Goal: Task Accomplishment & Management: Manage account settings

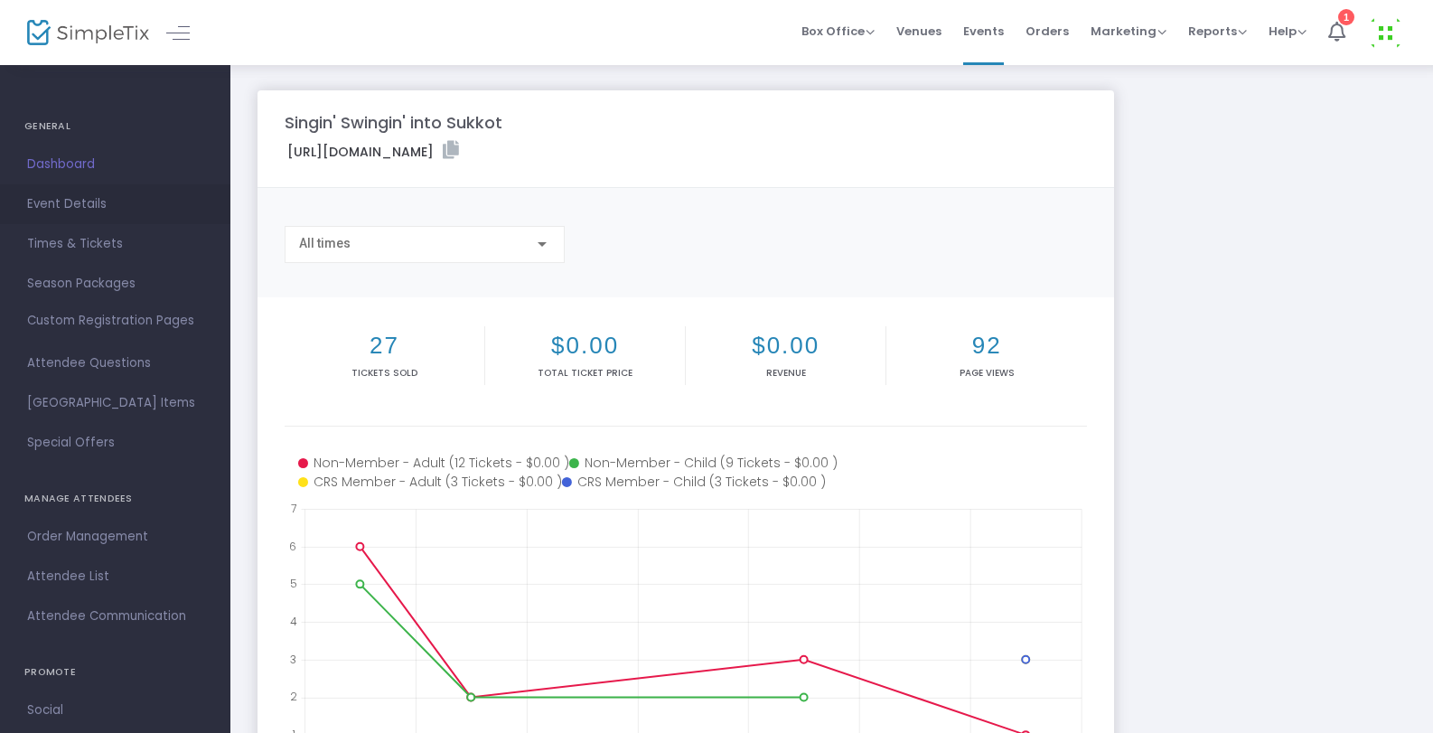
click at [68, 214] on span "Event Details" at bounding box center [115, 203] width 176 height 23
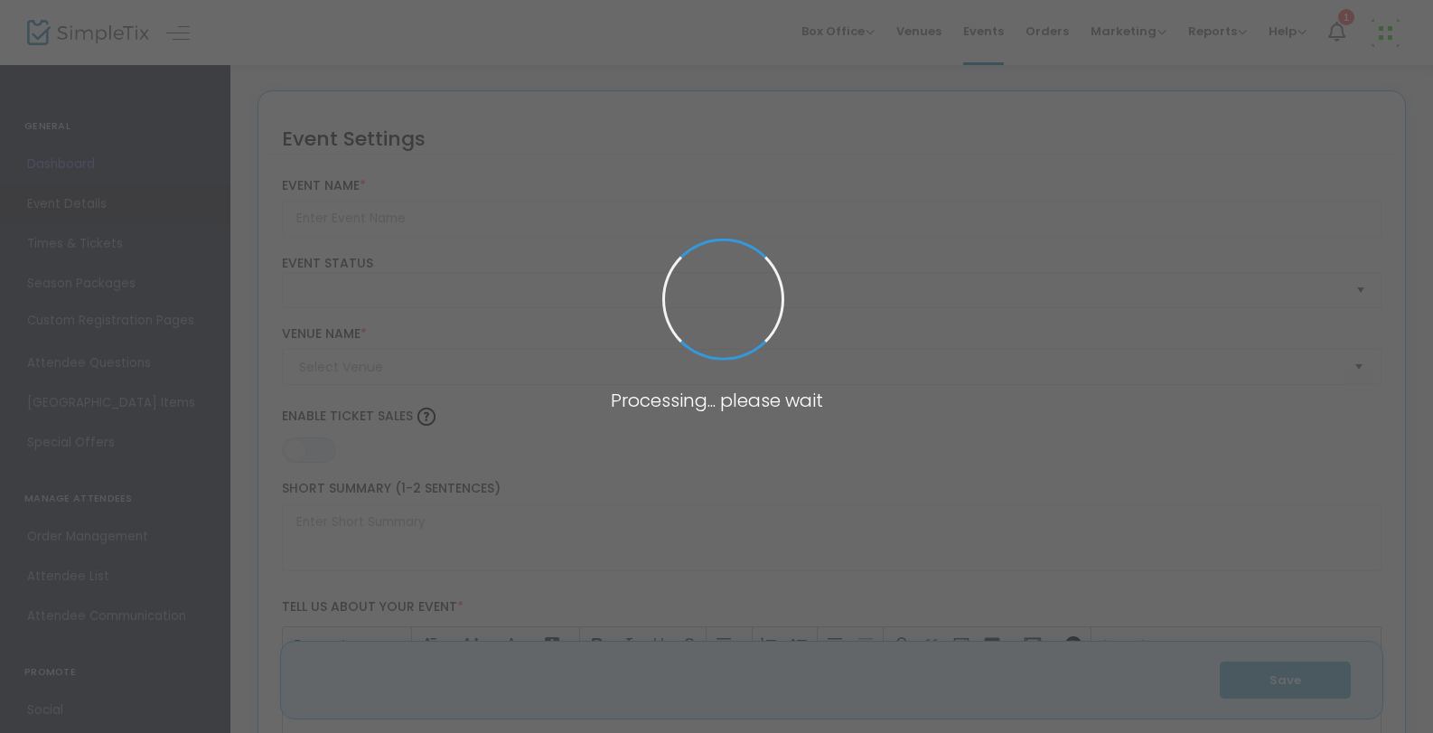
type input "Singin' Swingin' into Sukkot"
type textarea "Come celebrate Shabbat and Sukkot with a joyful sing-along, followed by a fun-f…"
type input "Register"
type input "[PERSON_NAME] Sprouts at Congregation Rodeph [PERSON_NAME]"
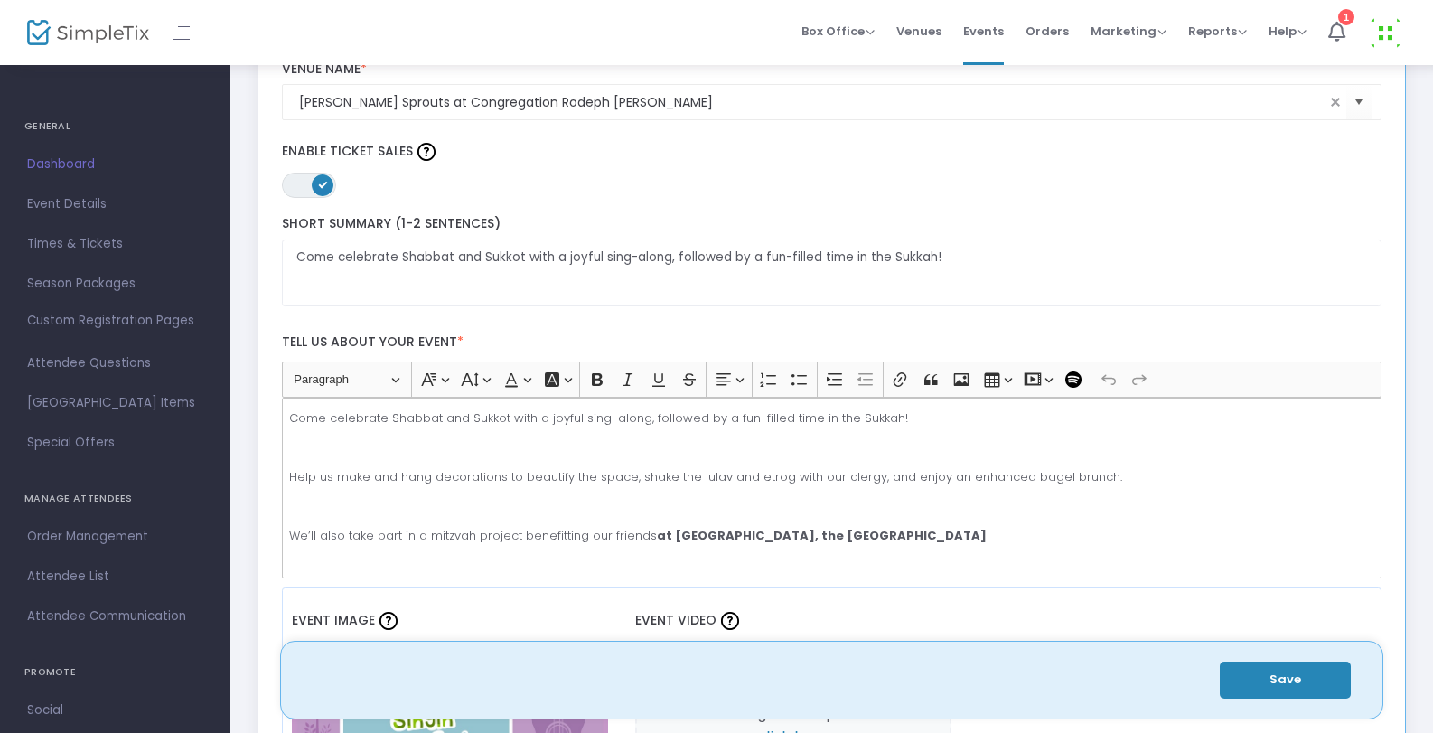
scroll to position [441, 0]
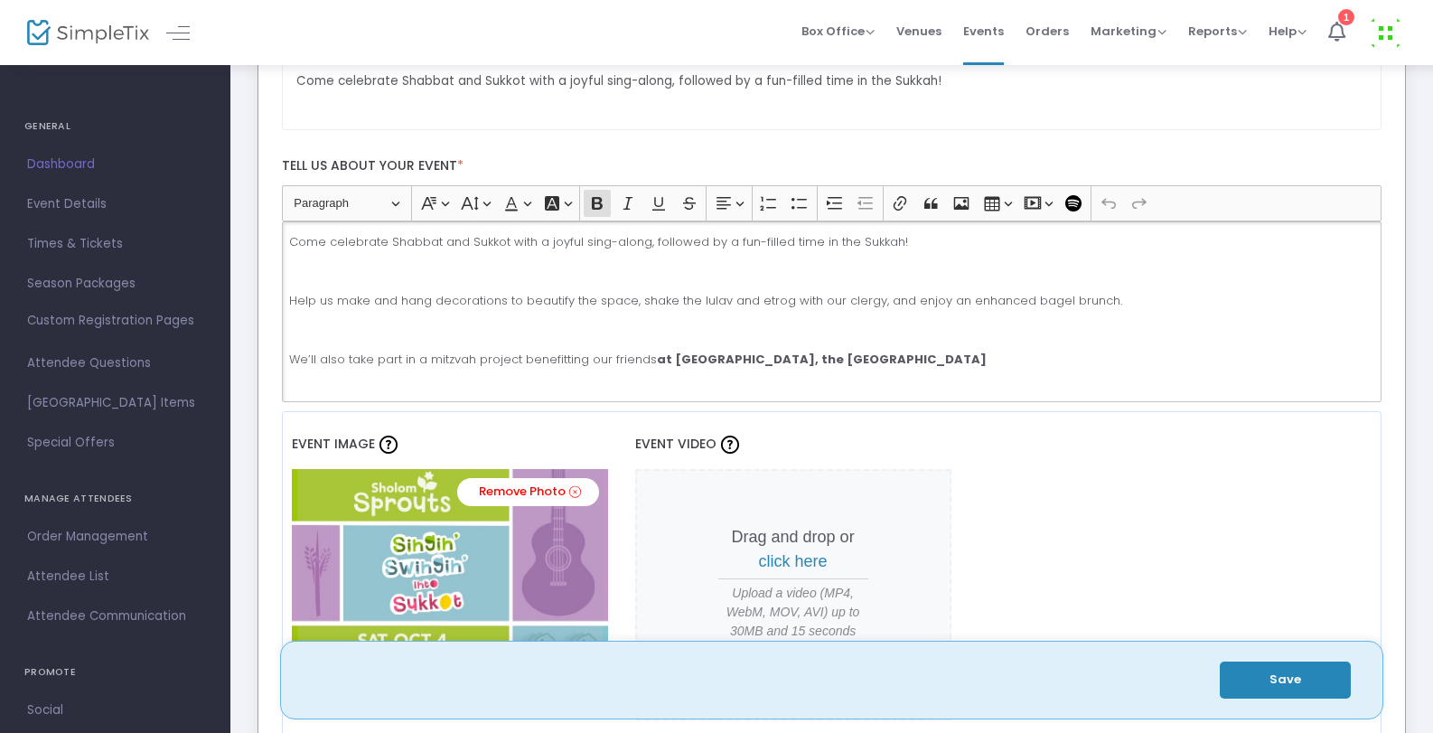
drag, startPoint x: 912, startPoint y: 359, endPoint x: 650, endPoint y: 355, distance: 262.0
click at [650, 355] on p "We’ll also take part in a mitzvah project benefitting our friends at [GEOGRAPHI…" at bounding box center [831, 359] width 1084 height 18
click at [648, 359] on p "We’ll also take part in a mitzvah project benefitting our friendsat JBI Library…" at bounding box center [831, 359] width 1084 height 18
click at [1276, 673] on button "Save" at bounding box center [1284, 679] width 131 height 37
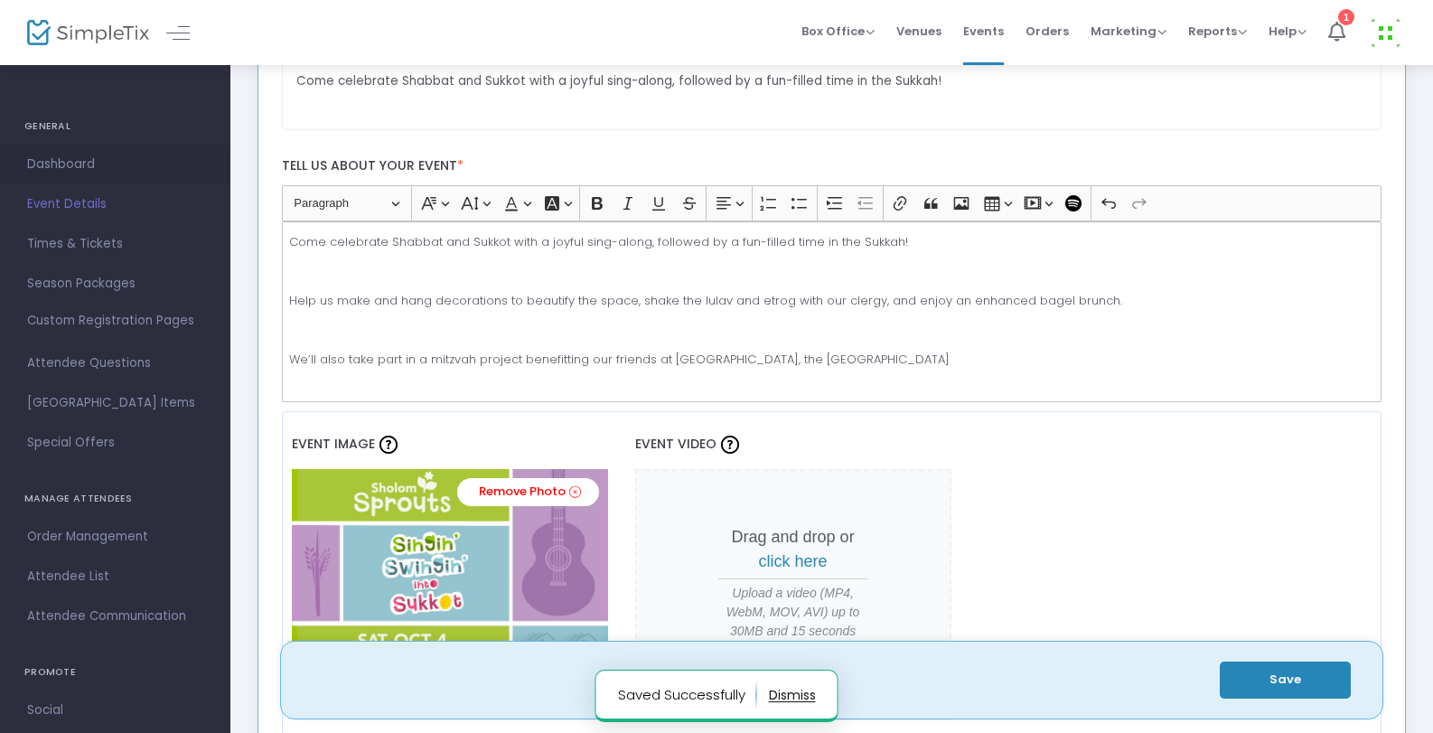
click at [77, 152] on link "Dashboard" at bounding box center [115, 165] width 230 height 40
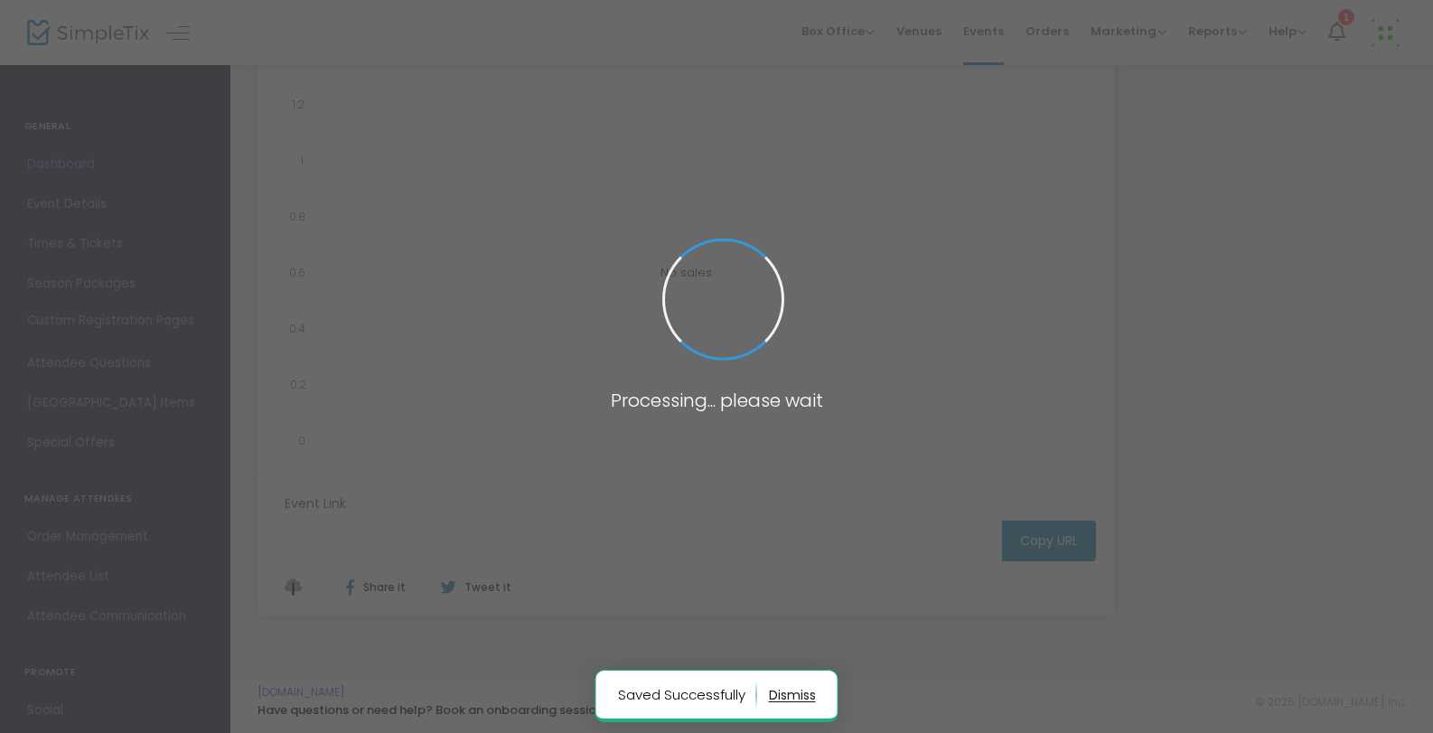
type input "[URL][DOMAIN_NAME]"
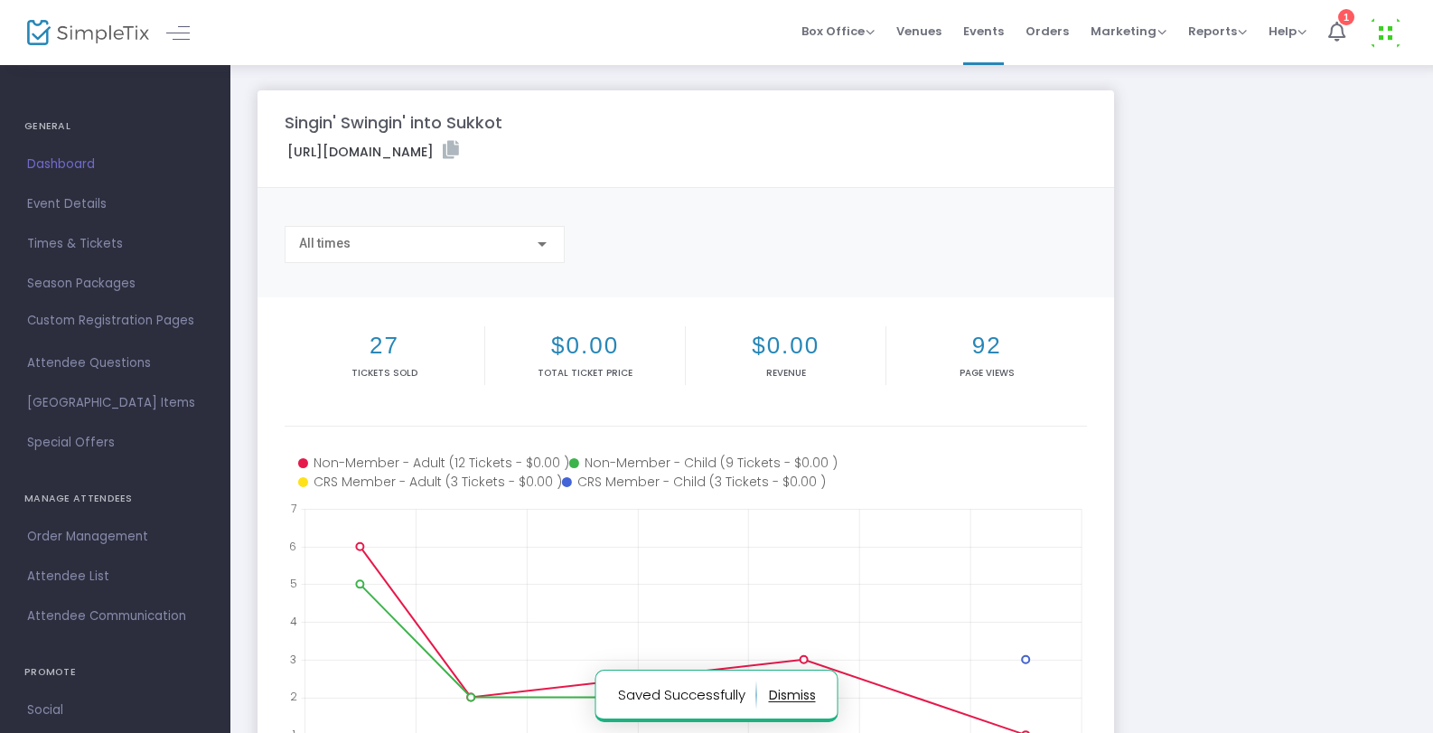
click at [459, 146] on label "[URL][DOMAIN_NAME]" at bounding box center [373, 151] width 172 height 21
click at [459, 146] on icon at bounding box center [451, 150] width 16 height 18
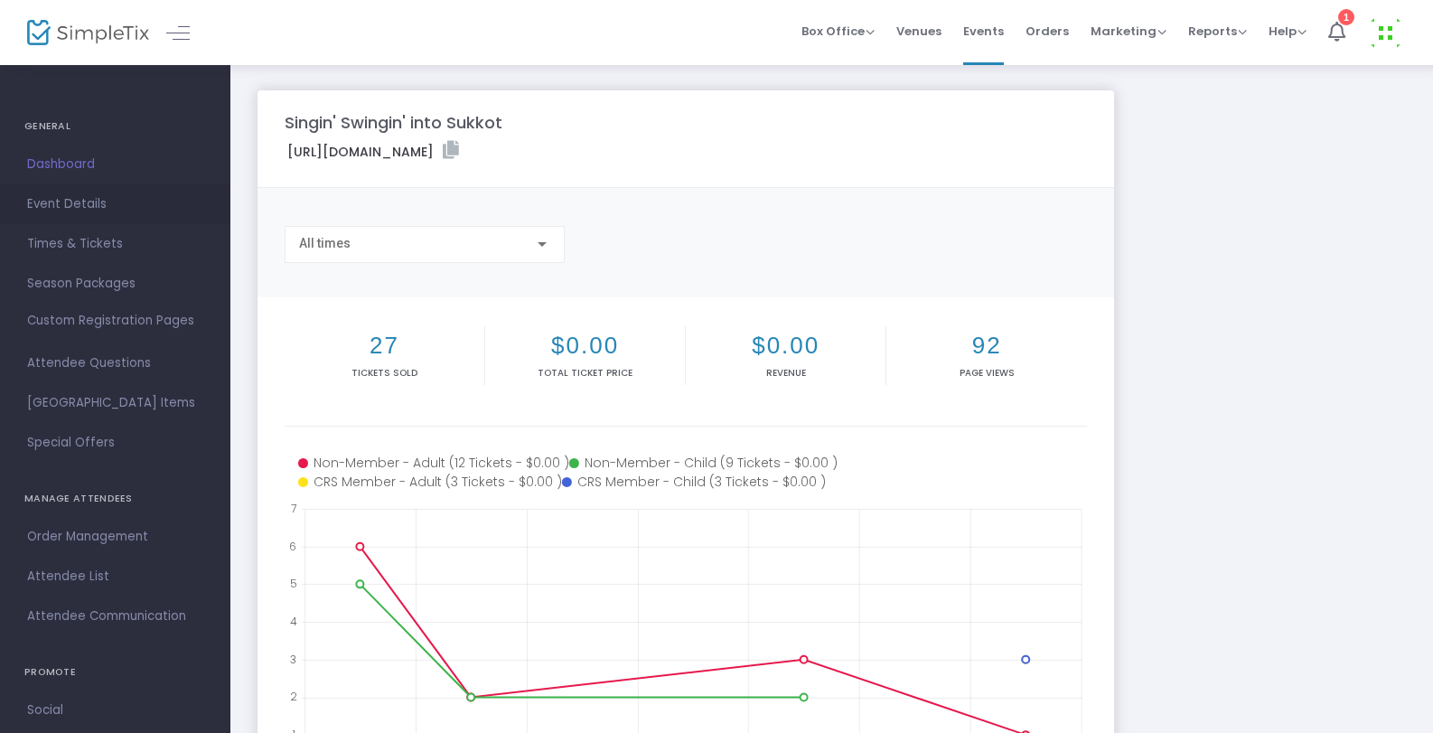
click at [81, 203] on span "Event Details" at bounding box center [115, 203] width 176 height 23
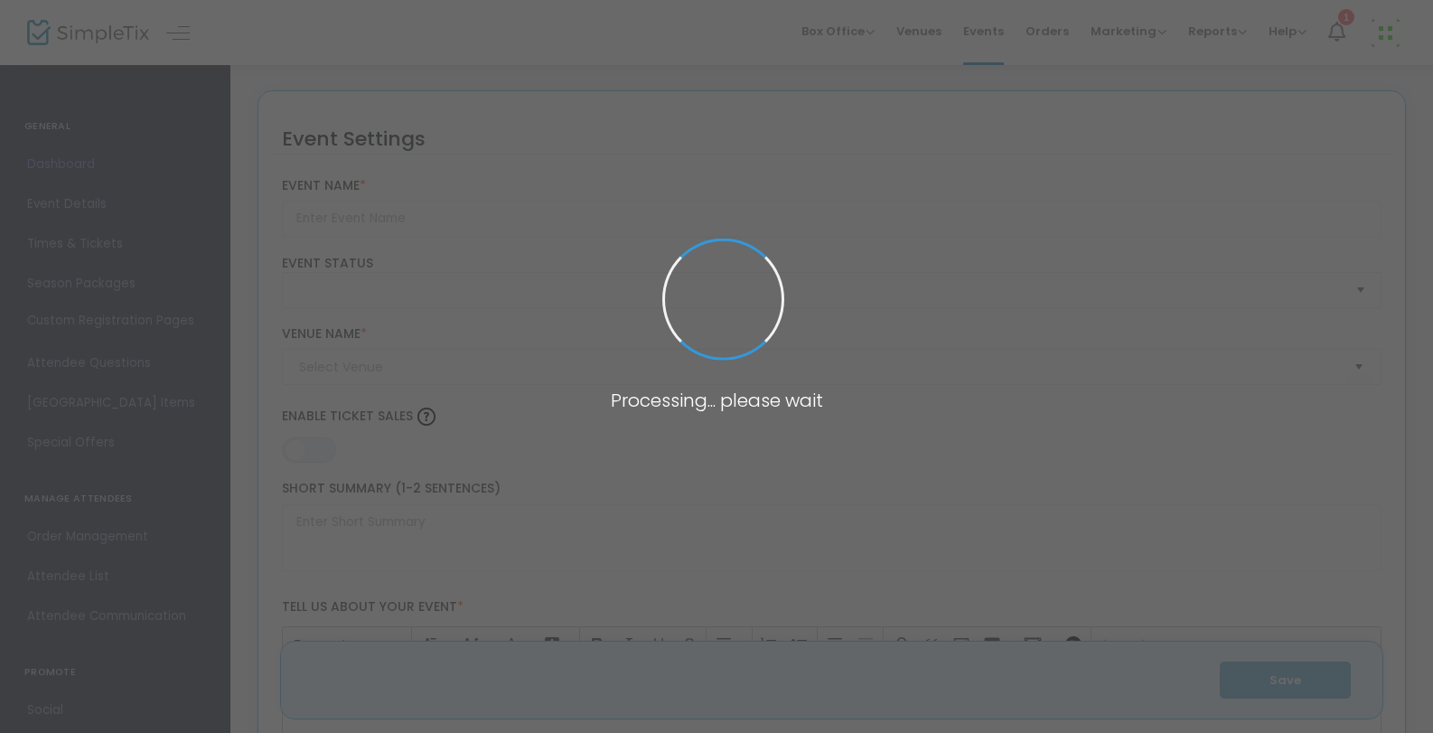
type input "Singin' Swingin' into Sukkot"
type textarea "Come celebrate Shabbat and Sukkot with a joyful sing-along, followed by a fun-f…"
type input "Register"
type input "[PERSON_NAME] Sprouts at Congregation Rodeph [PERSON_NAME]"
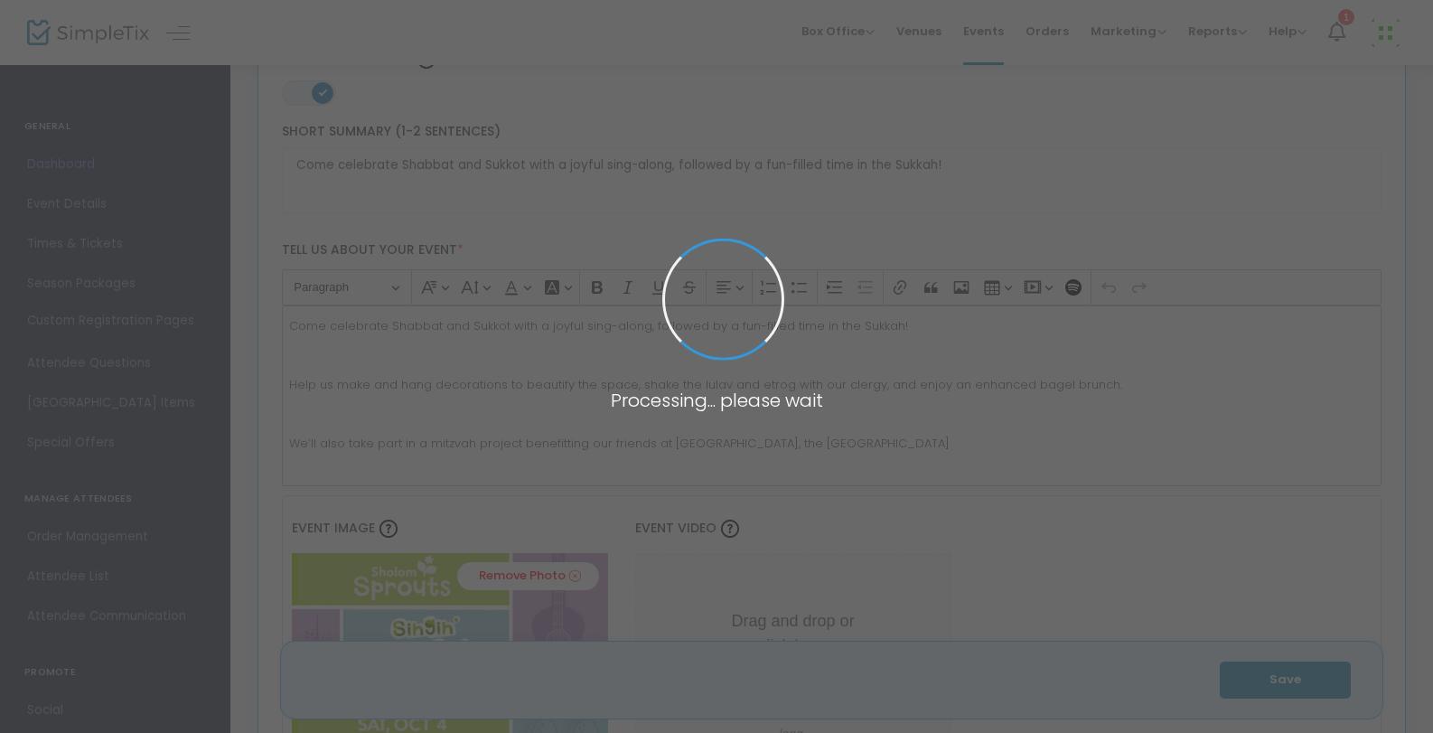
scroll to position [574, 0]
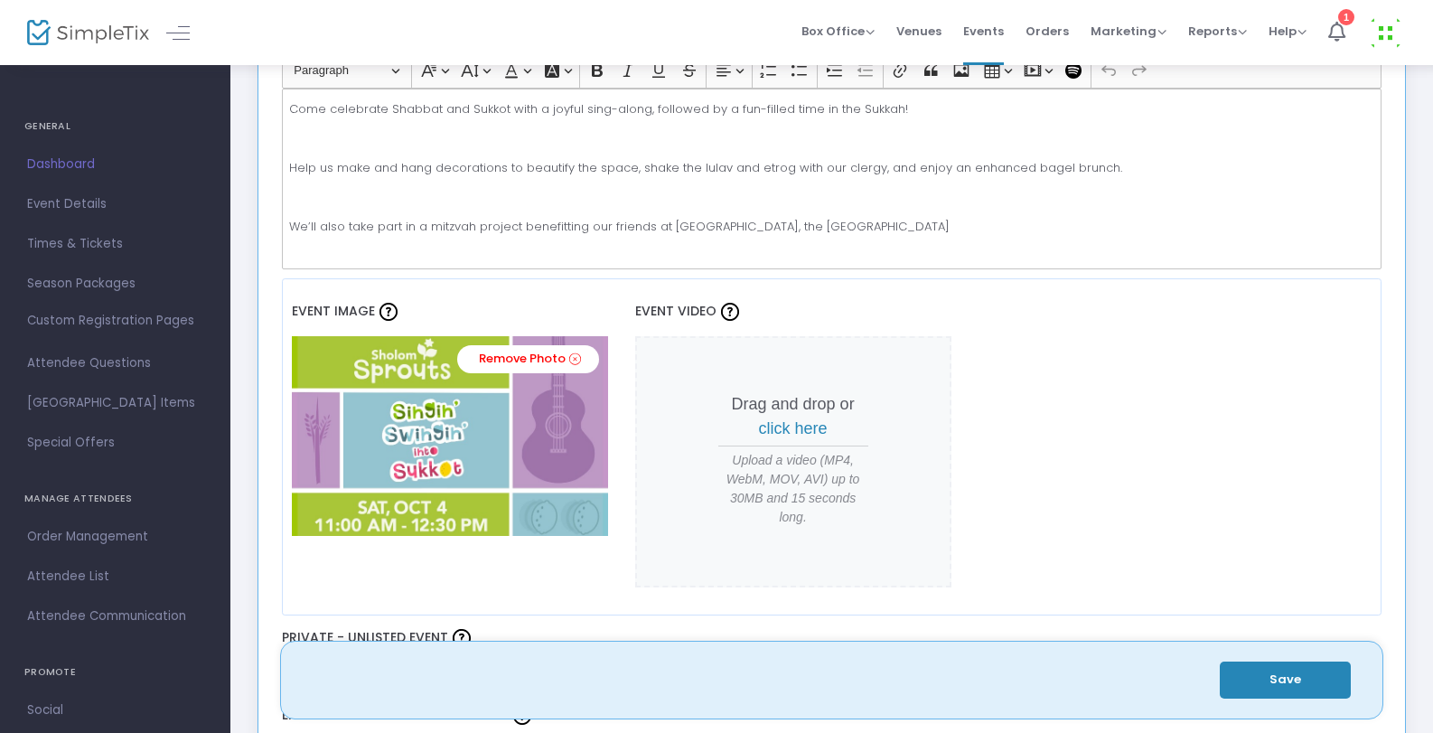
click at [921, 241] on div "Come celebrate Shabbat and Sukkot with a joyful sing-along, followed by a fun-f…" at bounding box center [832, 179] width 1100 height 181
click at [1279, 680] on button "Save" at bounding box center [1284, 679] width 131 height 37
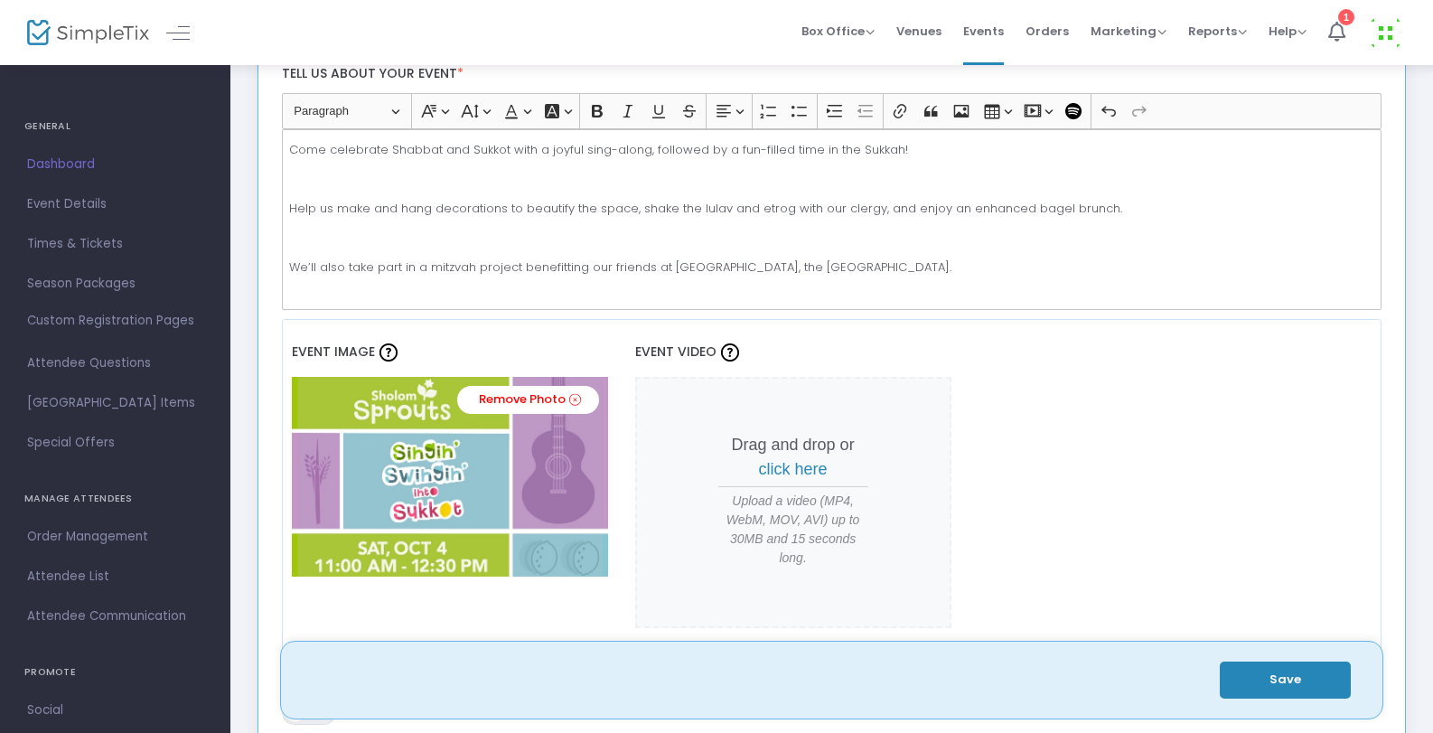
scroll to position [526, 0]
